Goal: Understand process/instructions: Learn about a topic

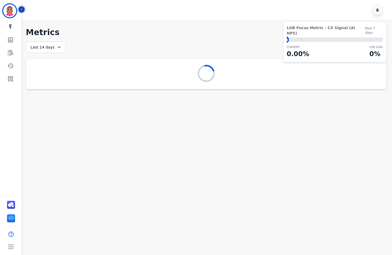
click at [22, 9] on icon "Sidebar" at bounding box center [22, 10] width 4 height 4
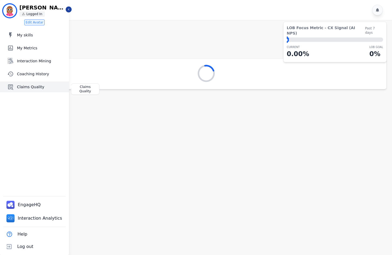
click at [23, 85] on span "Claims Quality" at bounding box center [42, 86] width 50 height 5
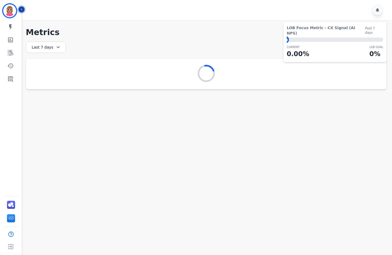
click at [22, 8] on icon "Sidebar" at bounding box center [22, 10] width 4 height 4
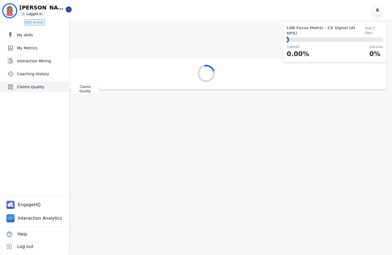
click at [22, 87] on span "Claims Quality" at bounding box center [42, 86] width 50 height 5
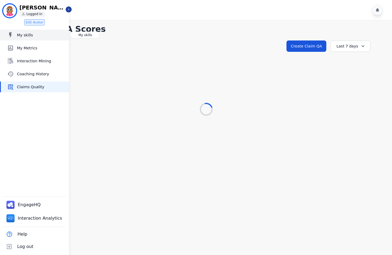
click at [29, 37] on span "My skills" at bounding box center [42, 34] width 50 height 5
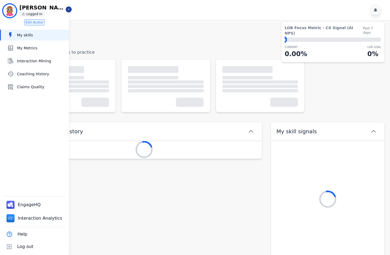
click at [23, 93] on div "[PERSON_NAME] ID: [PERSON_NAME] [PERSON_NAME] Logged In Edit Avatar My skills M…" at bounding box center [34, 127] width 69 height 255
click at [32, 86] on span "Claims Quality" at bounding box center [42, 86] width 50 height 5
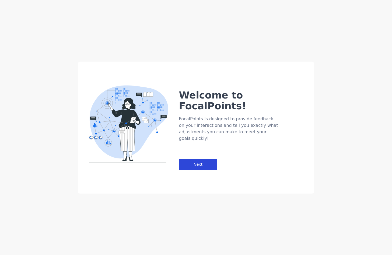
click at [193, 158] on div "Next" at bounding box center [198, 163] width 38 height 11
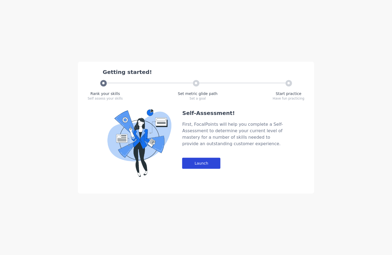
click at [197, 161] on div "Launch" at bounding box center [201, 162] width 38 height 11
